Goal: Check status: Check status

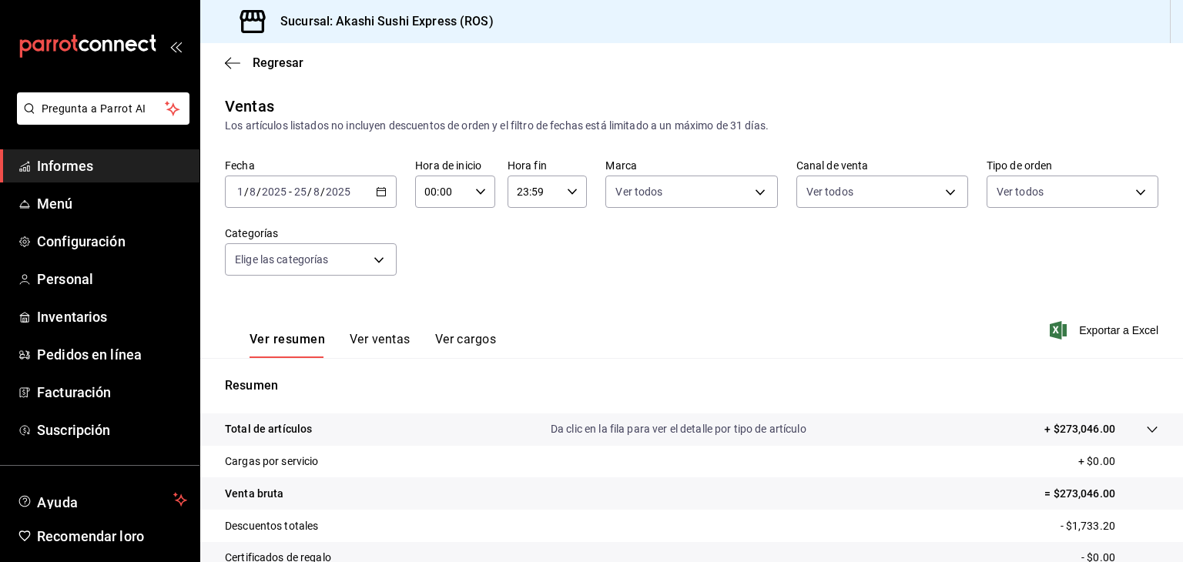
scroll to position [176, 0]
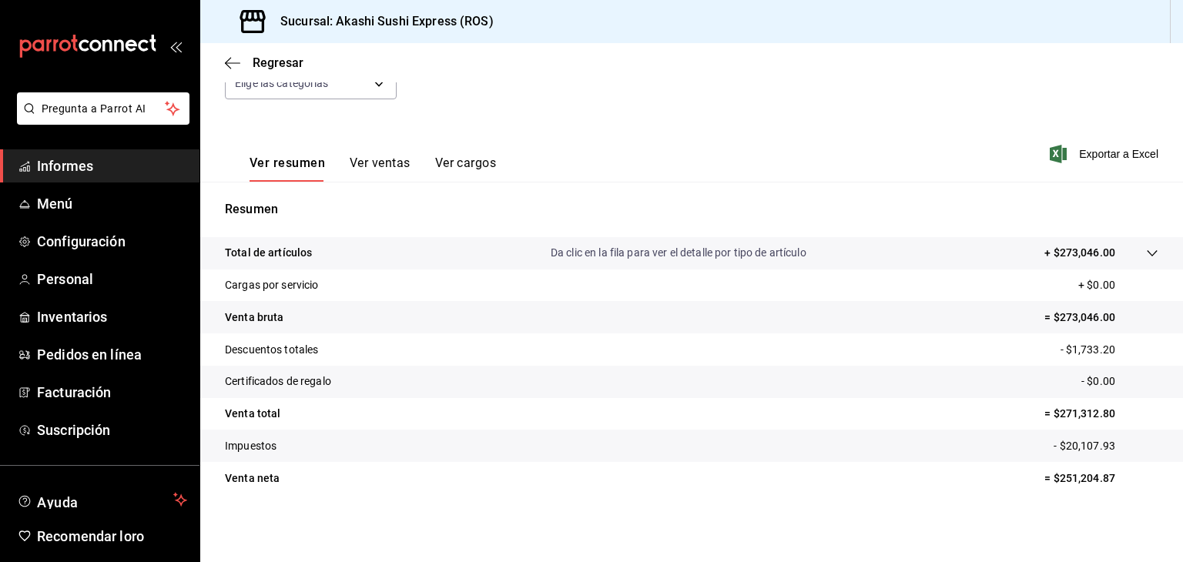
click at [52, 158] on font "Informes" at bounding box center [65, 166] width 56 height 16
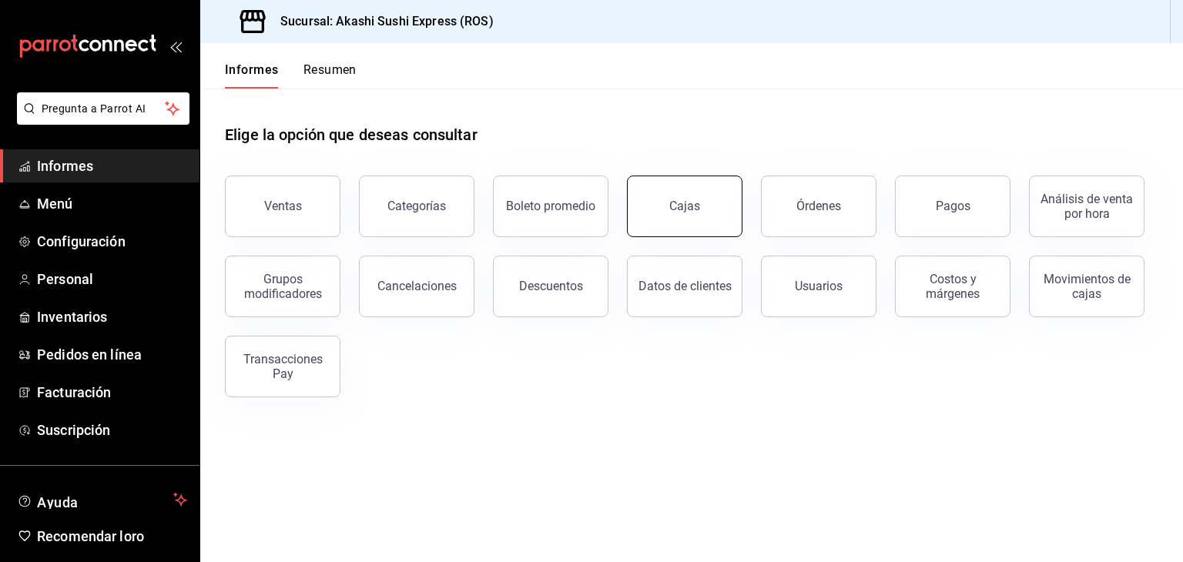
click at [663, 207] on button "Cajas" at bounding box center [685, 207] width 116 height 62
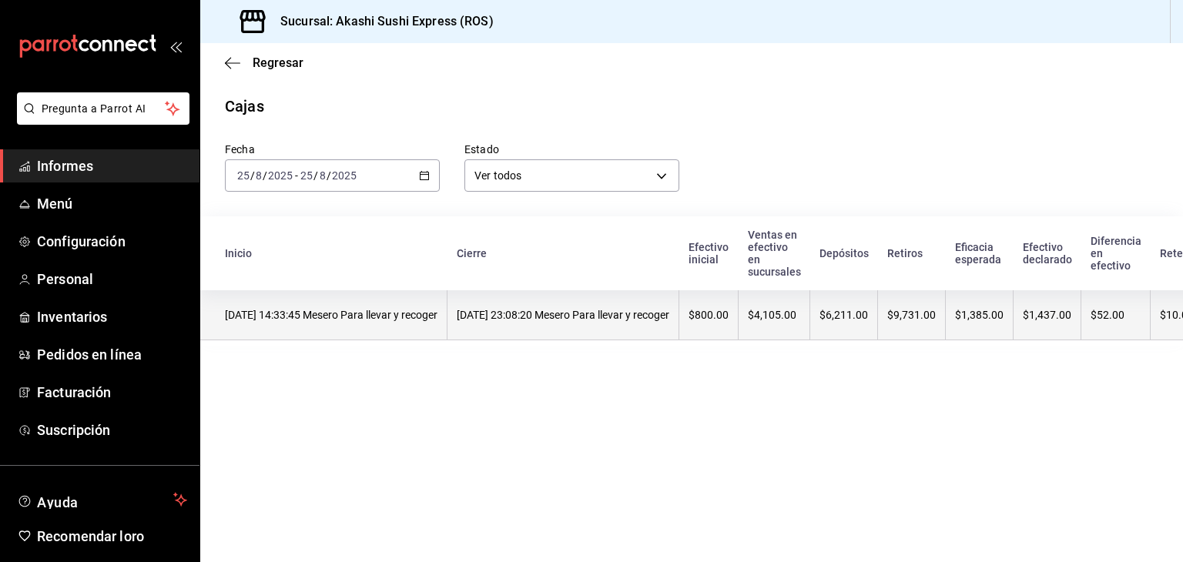
click at [729, 314] on font "$800.00" at bounding box center [709, 315] width 40 height 12
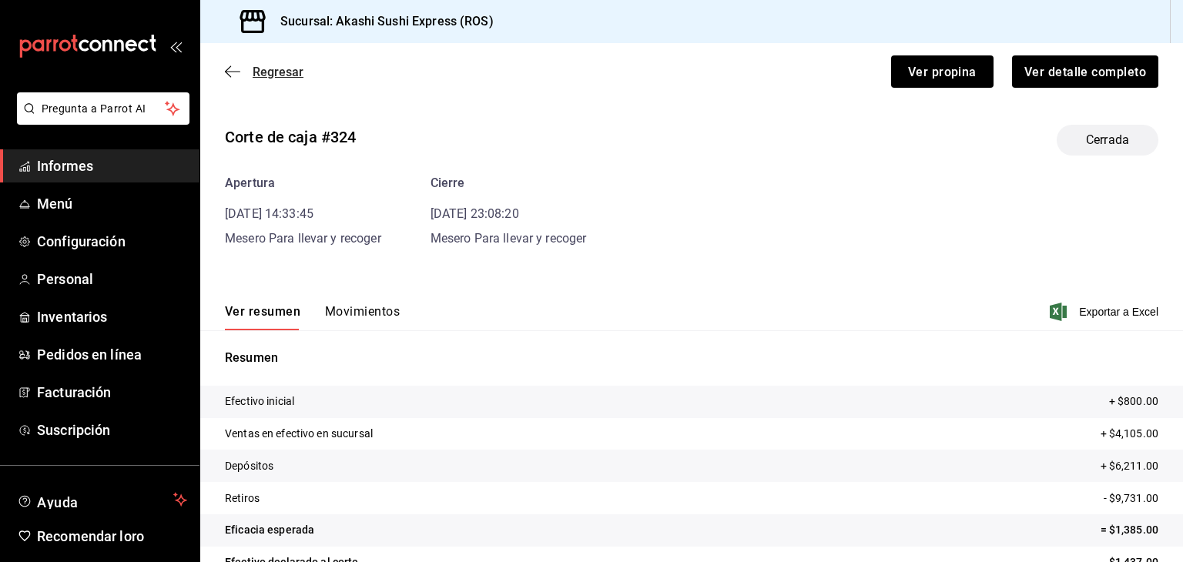
click at [272, 71] on font "Regresar" at bounding box center [278, 72] width 51 height 15
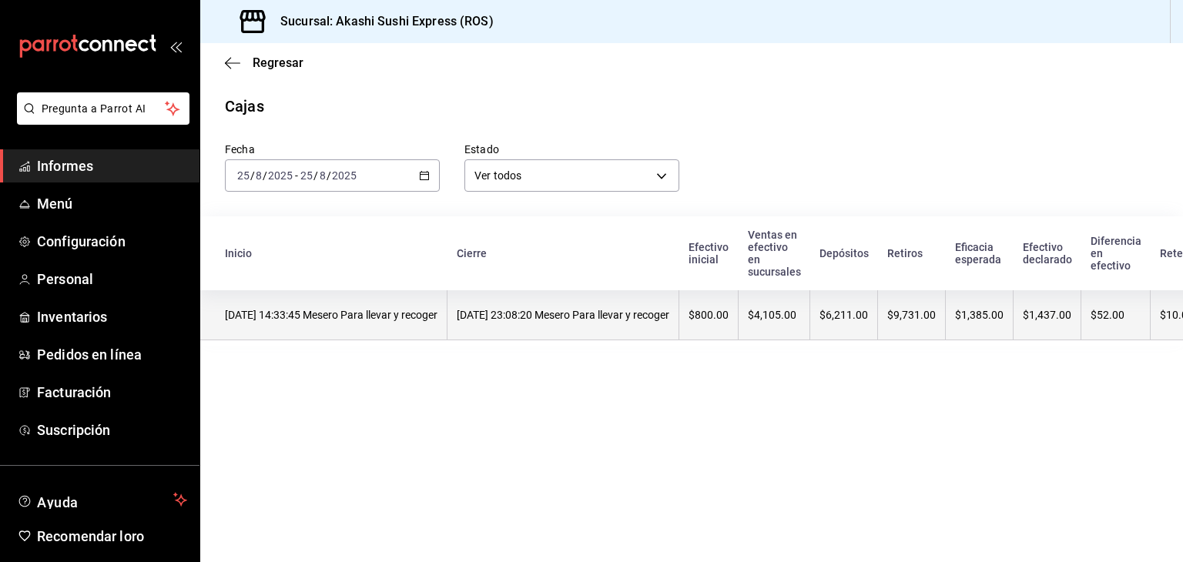
click at [680, 331] on th "[DATE] 23:08:20 Mesero Para llevar y recoger" at bounding box center [564, 315] width 232 height 50
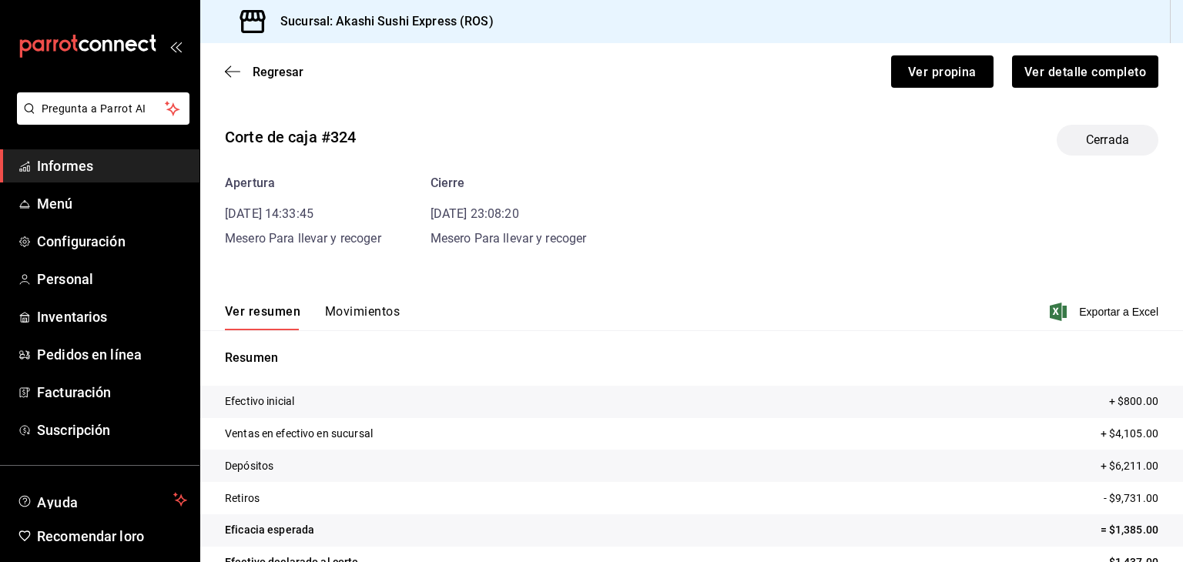
click at [376, 309] on font "Movimientos" at bounding box center [362, 311] width 75 height 15
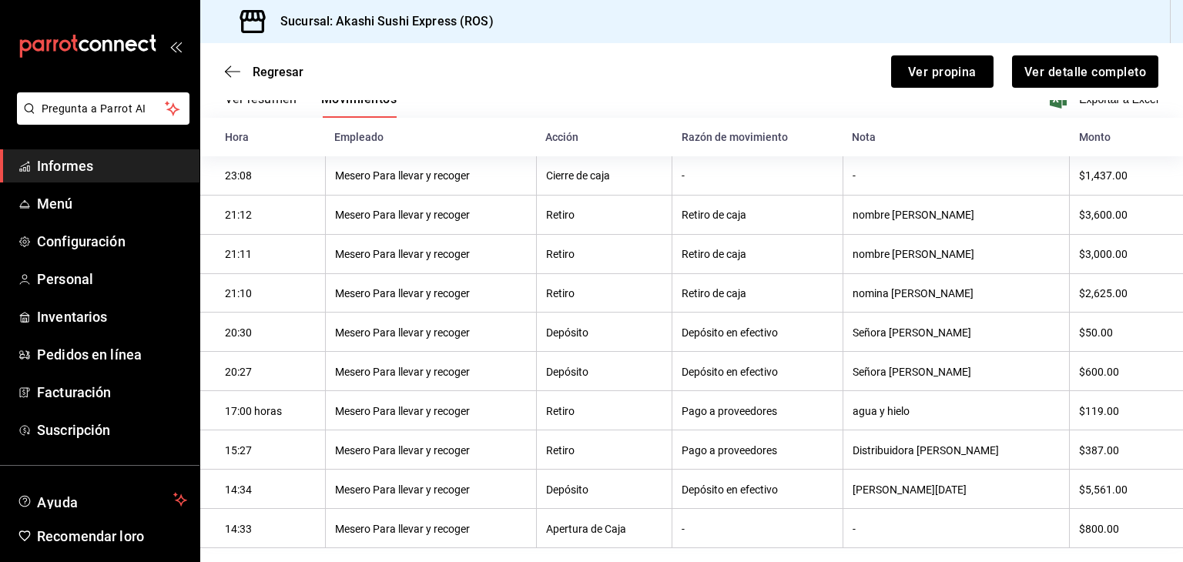
scroll to position [219, 0]
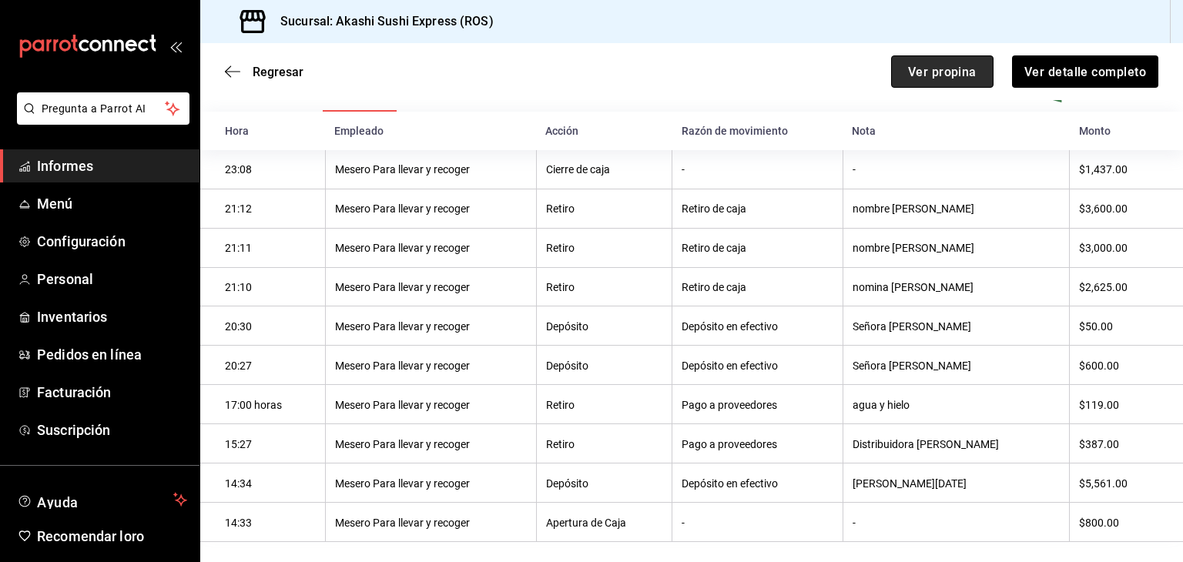
click at [901, 81] on button "Ver propina" at bounding box center [942, 71] width 102 height 32
